Goal: Task Accomplishment & Management: Complete application form

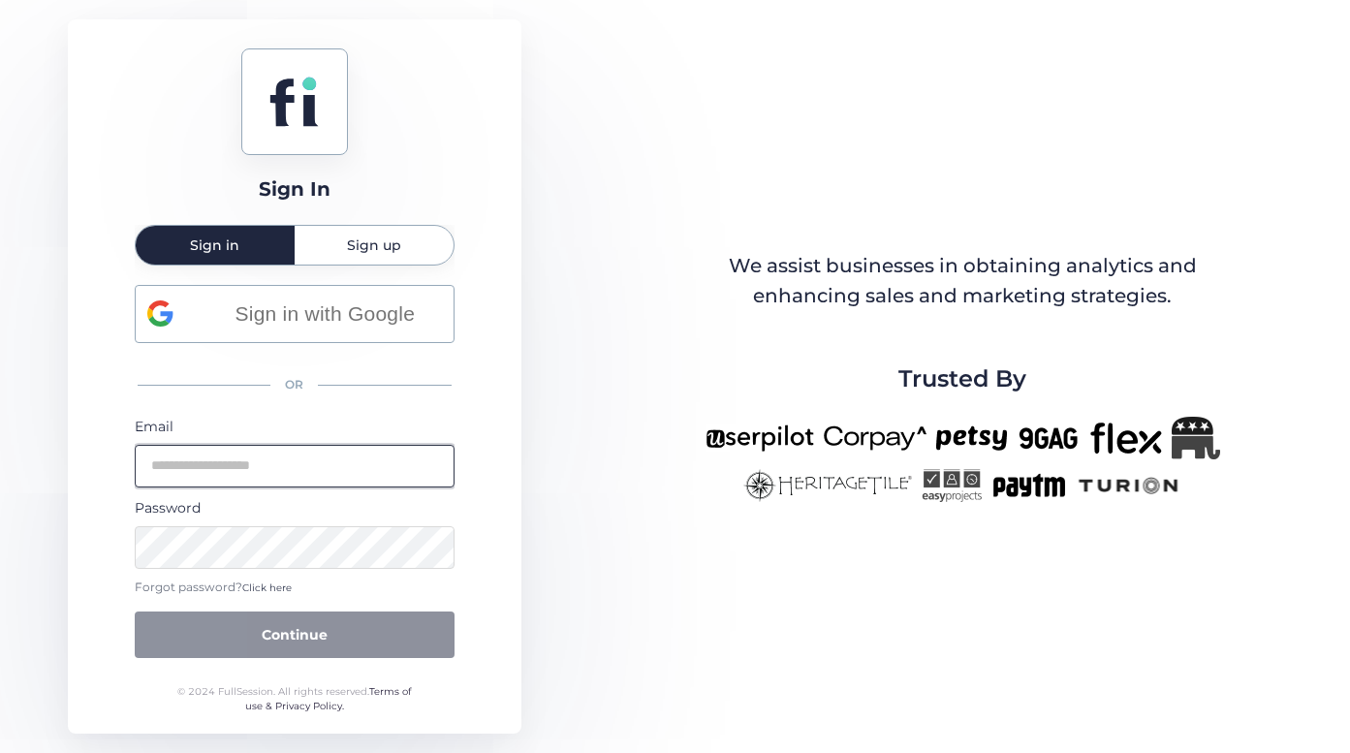
click at [266, 463] on input "email" at bounding box center [295, 466] width 320 height 43
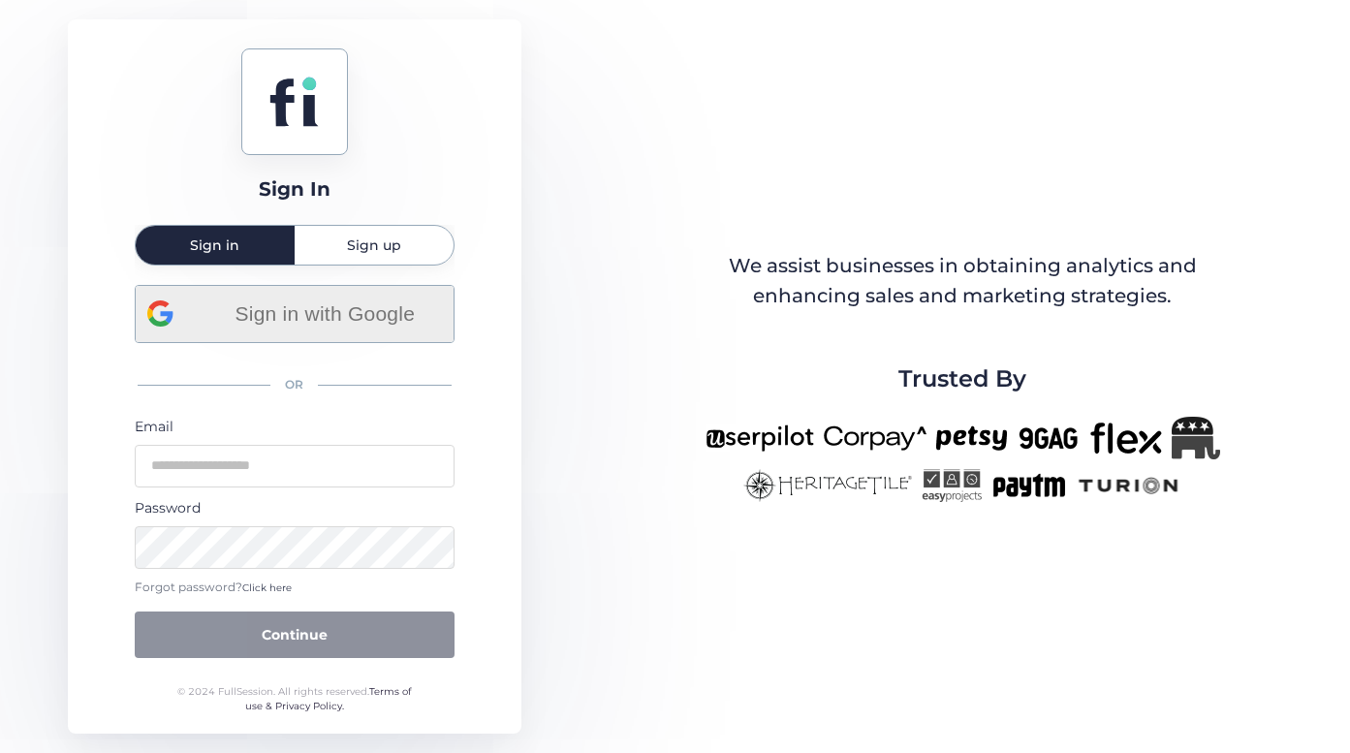
click at [320, 326] on div "Sign in with Google OR Email Password Forgot password? Click here Continue" at bounding box center [295, 472] width 320 height 374
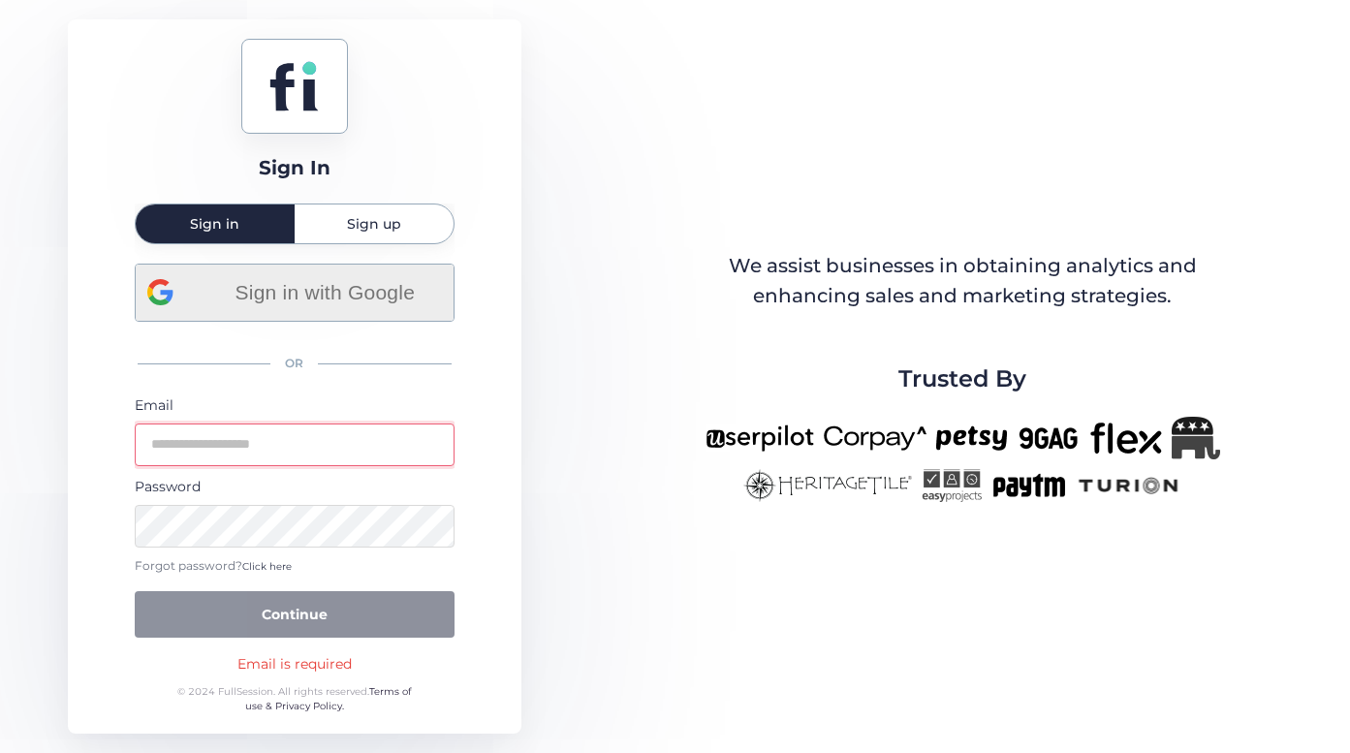
click at [325, 305] on span "Sign in with Google" at bounding box center [325, 292] width 234 height 32
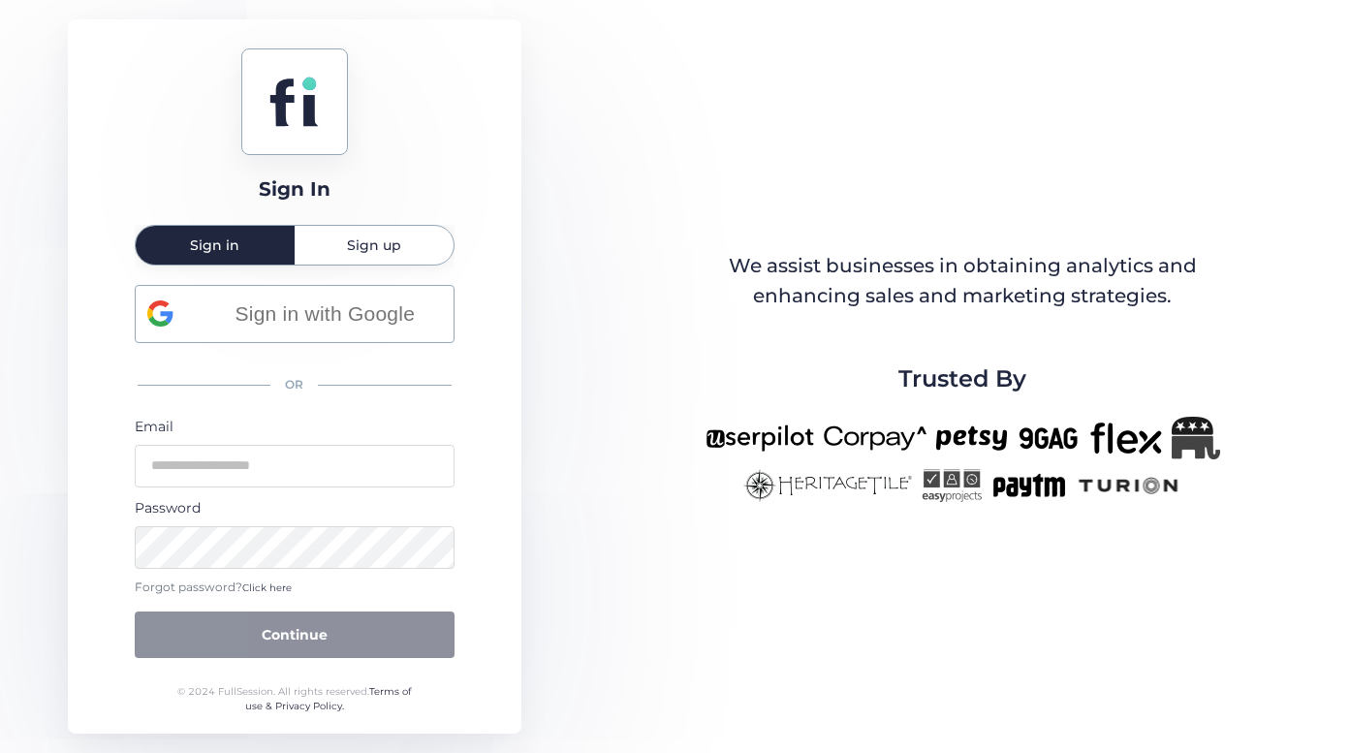
click at [385, 244] on span "Sign up" at bounding box center [374, 245] width 54 height 14
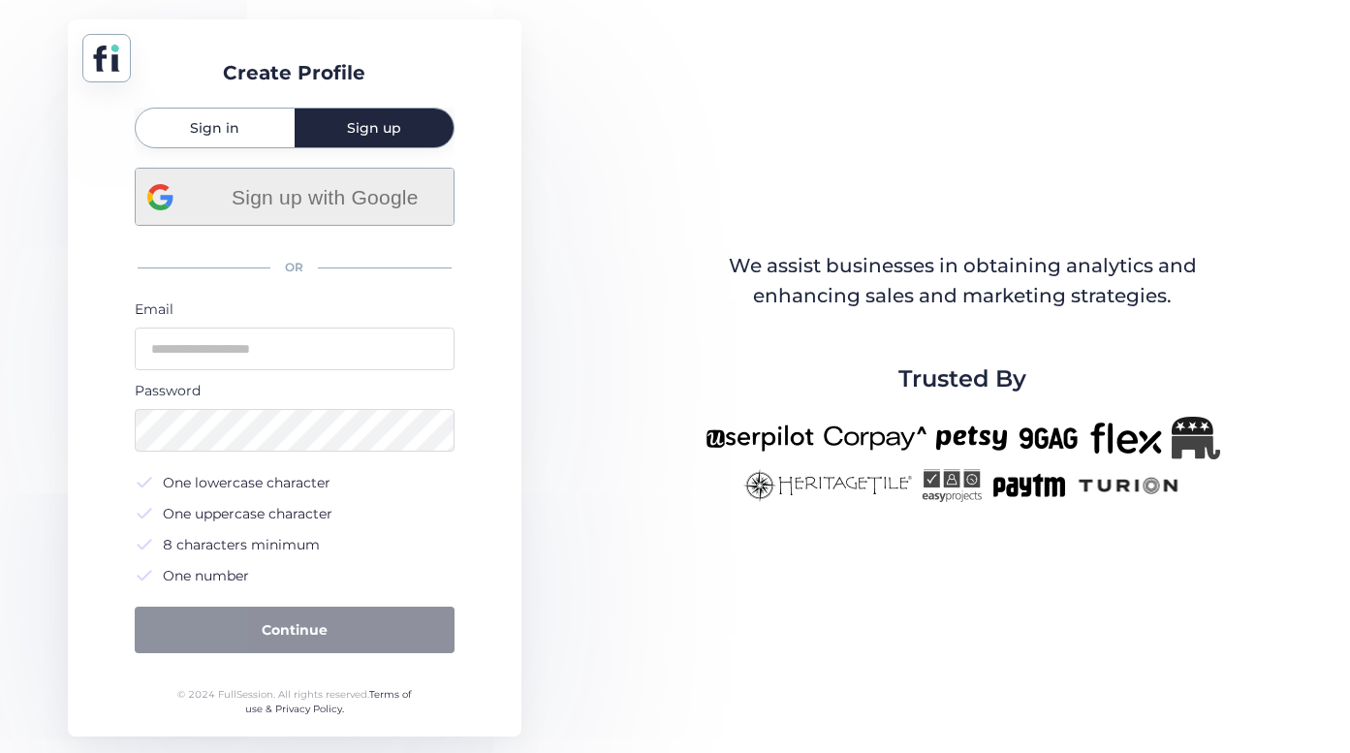
click at [373, 203] on span "Sign up with Google" at bounding box center [325, 197] width 234 height 32
